Goal: Task Accomplishment & Management: Manage account settings

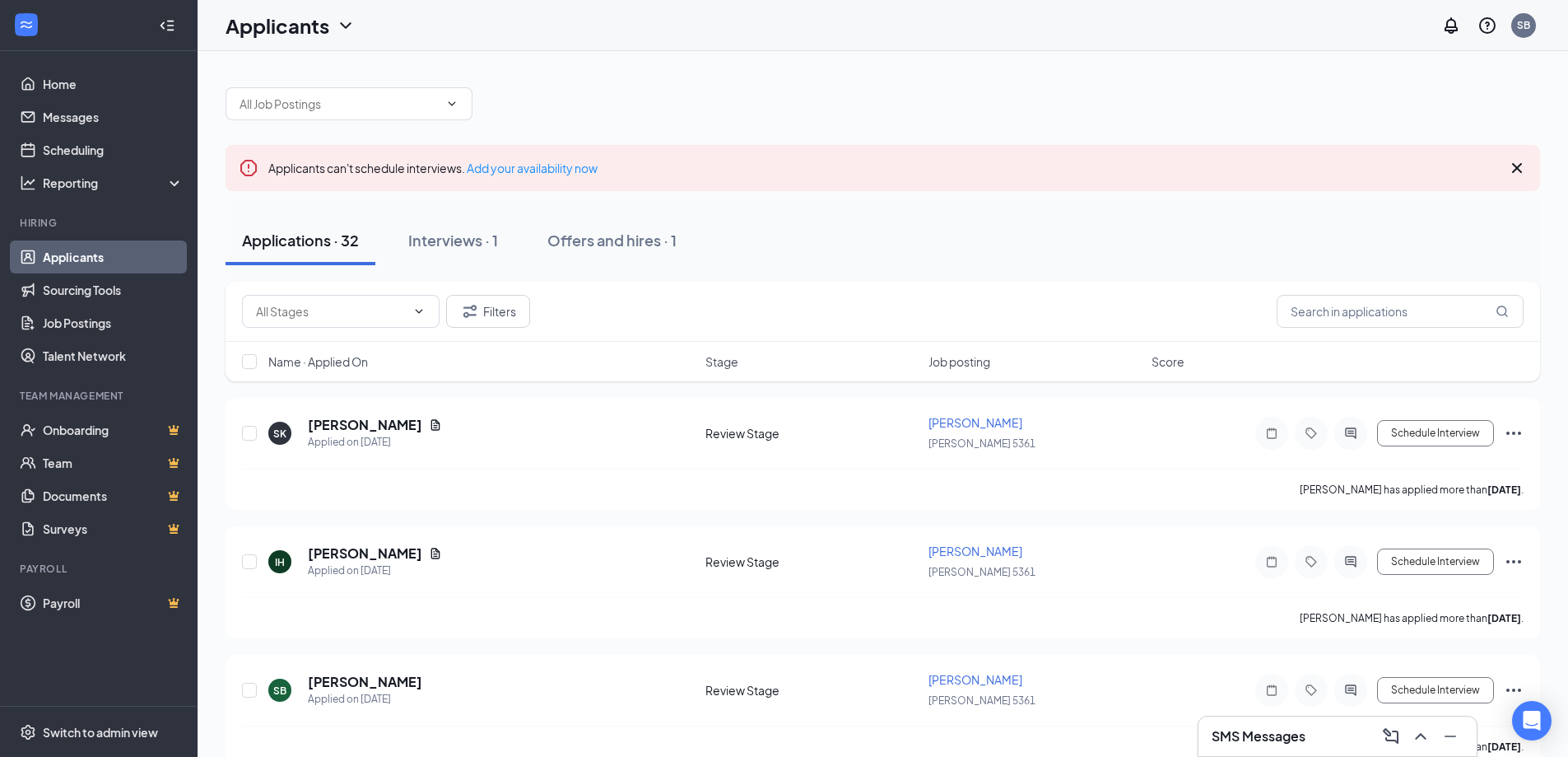
click at [75, 254] on link "Applicants" at bounding box center [113, 256] width 141 height 33
click at [126, 288] on link "Sourcing Tools" at bounding box center [113, 289] width 141 height 33
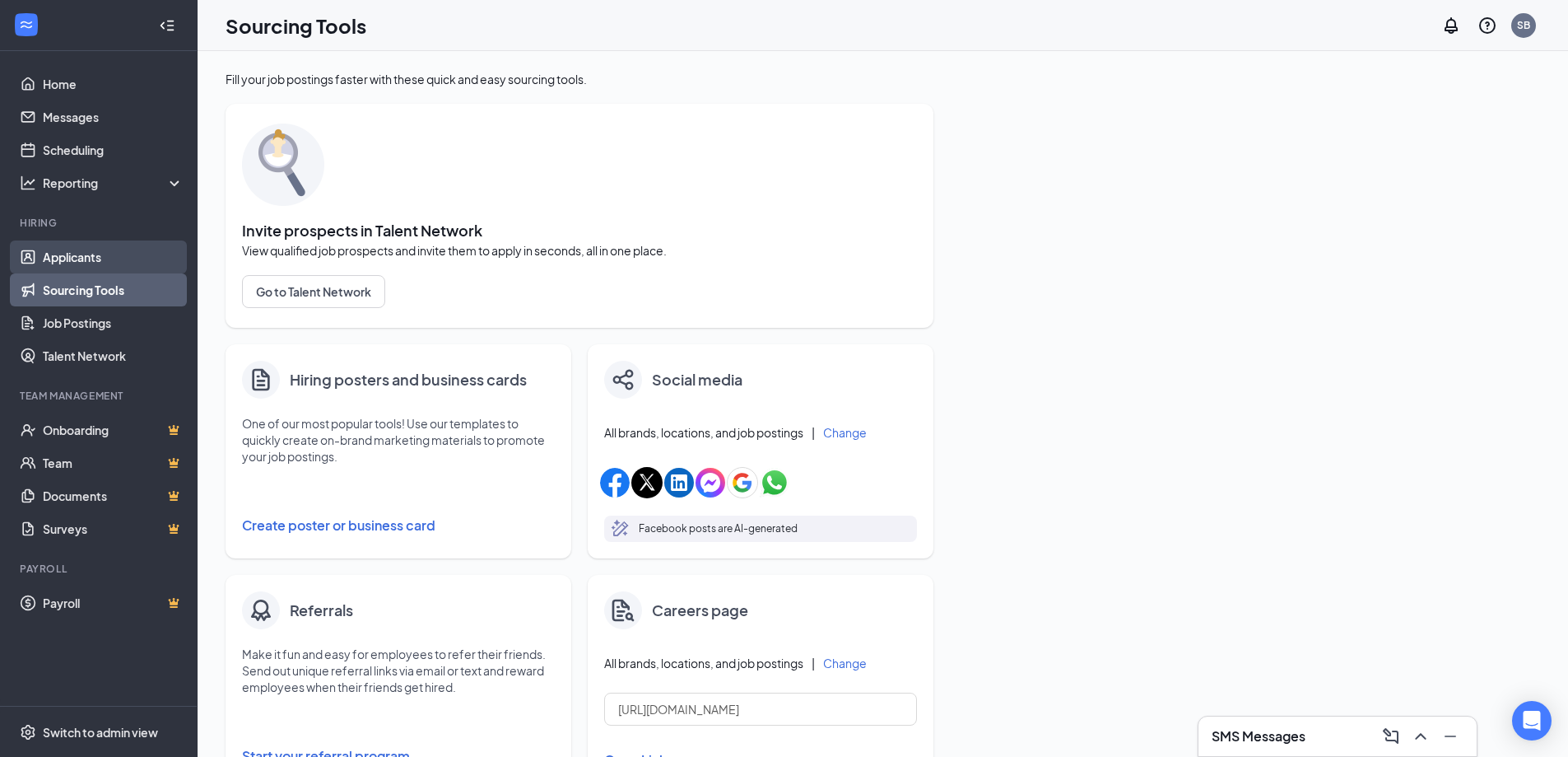
click at [51, 259] on link "Applicants" at bounding box center [113, 256] width 141 height 33
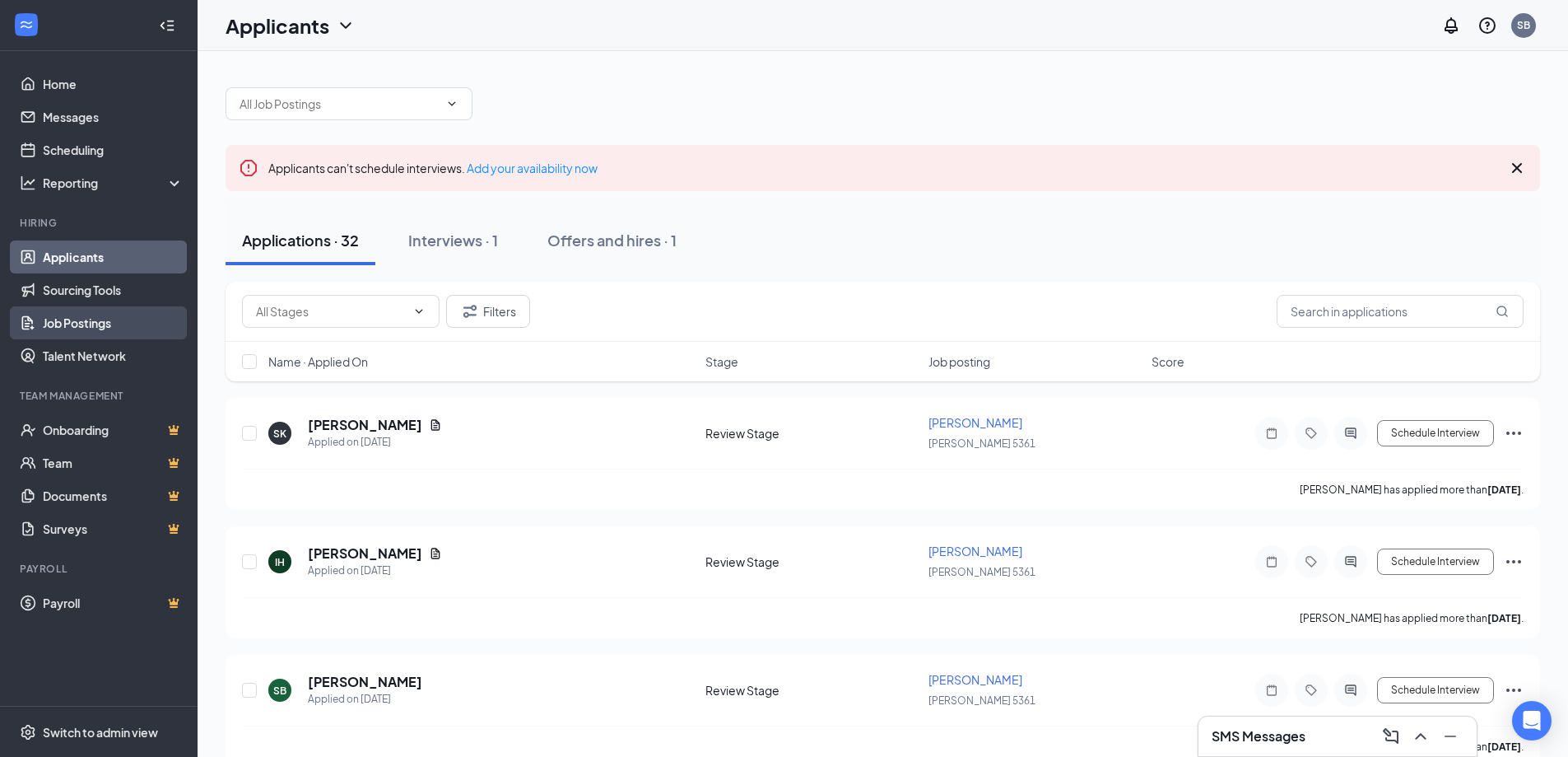
click at [66, 327] on link "Job Postings" at bounding box center [113, 323] width 141 height 33
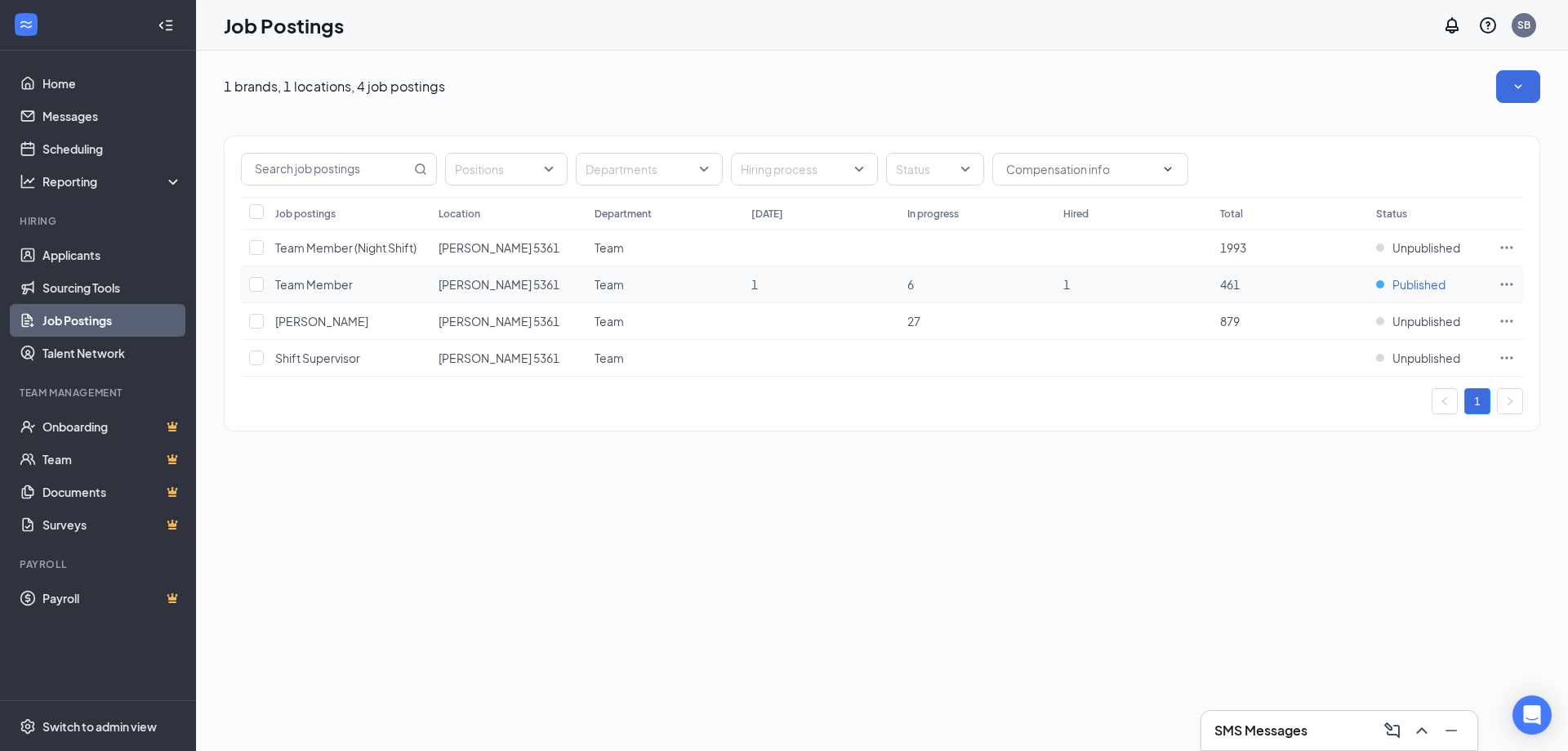
click at [1421, 284] on span "Published" at bounding box center [1419, 285] width 54 height 16
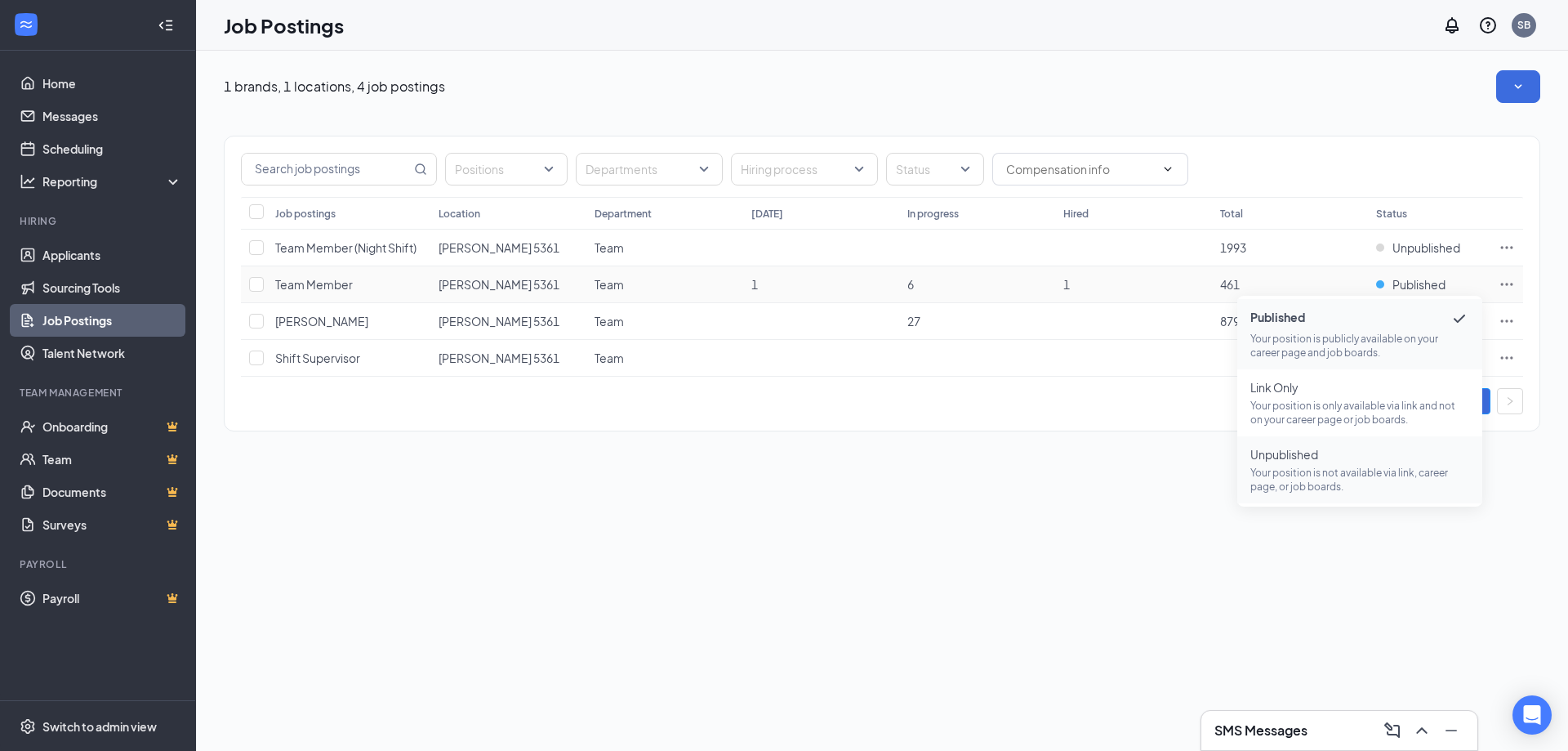
click at [1366, 455] on span "Unpublished" at bounding box center [1359, 454] width 219 height 16
